Goal: Navigation & Orientation: Find specific page/section

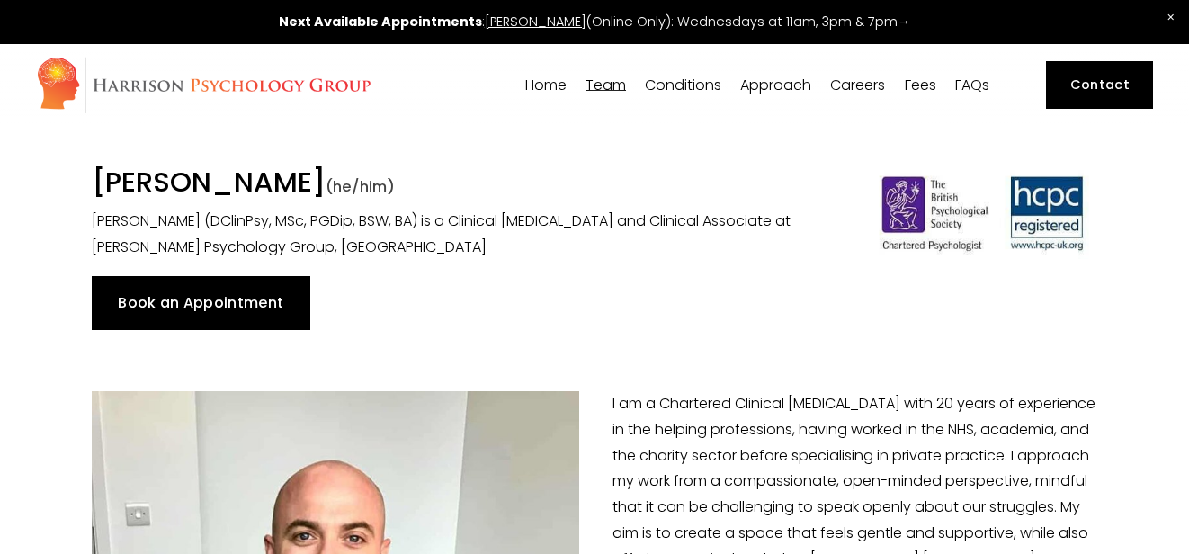
click at [0, 0] on span "[PERSON_NAME]" at bounding box center [0, 0] width 0 height 0
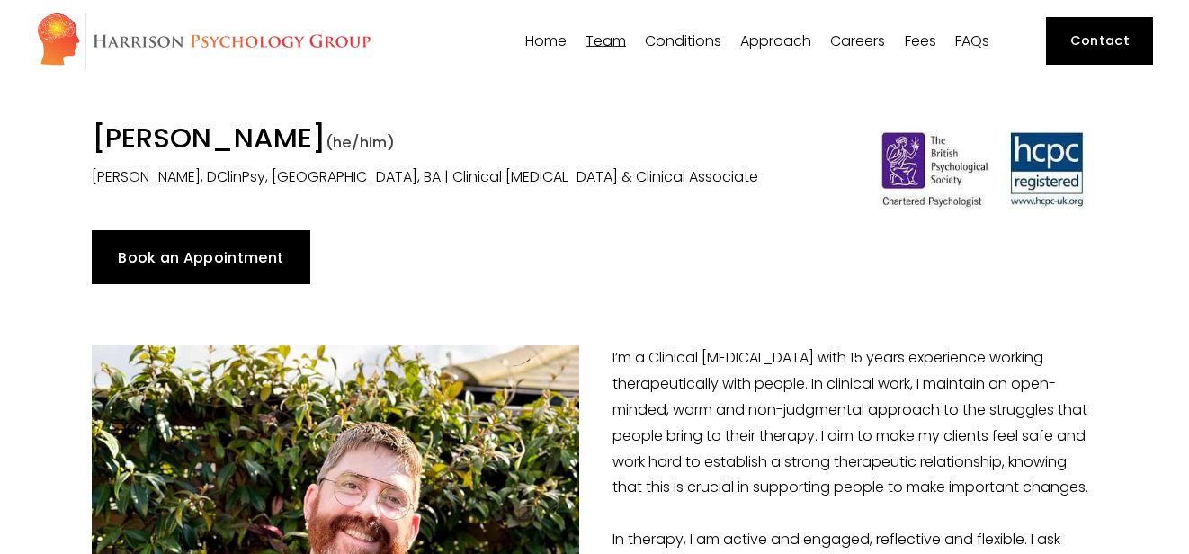
click at [0, 0] on span "[PERSON_NAME]" at bounding box center [0, 0] width 0 height 0
